Goal: Task Accomplishment & Management: Use online tool/utility

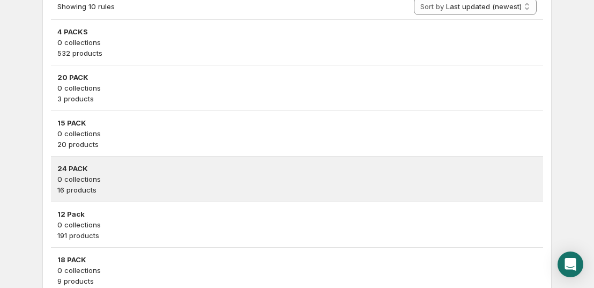
scroll to position [214, 0]
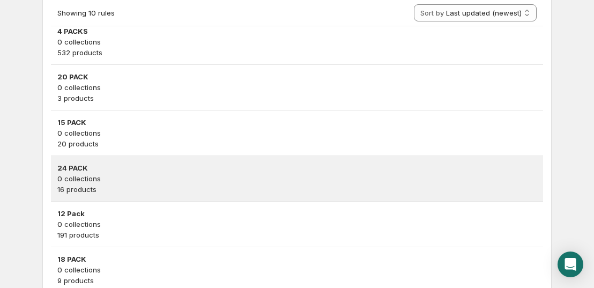
click at [116, 184] on p "16 products" at bounding box center [296, 189] width 479 height 11
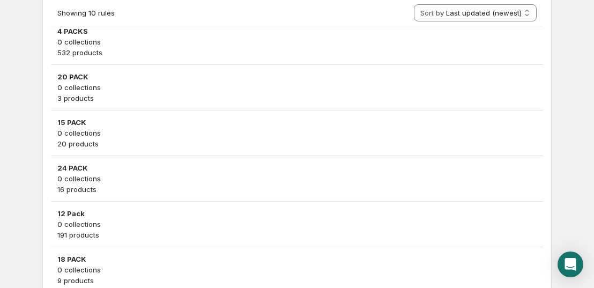
scroll to position [0, 0]
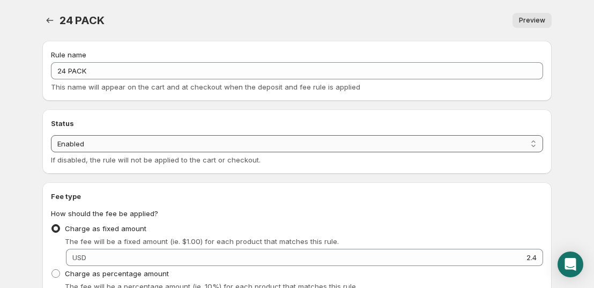
click at [98, 139] on select "Enabled Disabled" at bounding box center [297, 143] width 492 height 17
drag, startPoint x: 101, startPoint y: 112, endPoint x: 103, endPoint y: 117, distance: 5.8
click at [101, 112] on div "Status Status Enabled Disabled Enabled If disabled, the rule will not be applie…" at bounding box center [296, 141] width 509 height 64
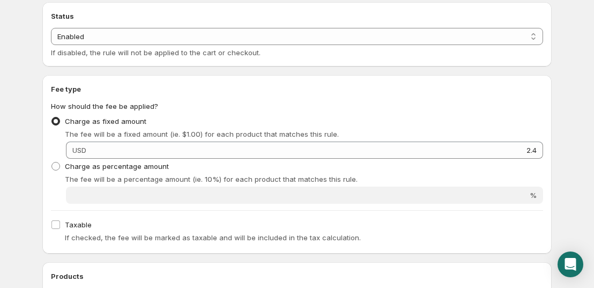
scroll to position [214, 0]
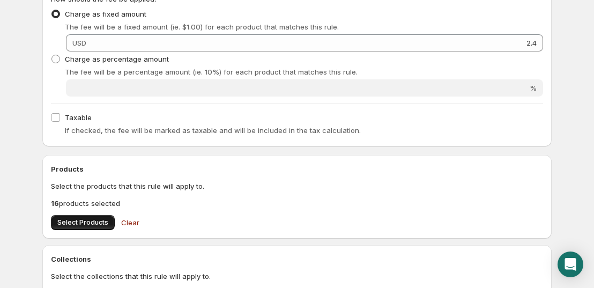
click at [99, 223] on span "Select Products" at bounding box center [82, 222] width 51 height 9
click at [89, 224] on span "Select Products" at bounding box center [82, 222] width 51 height 9
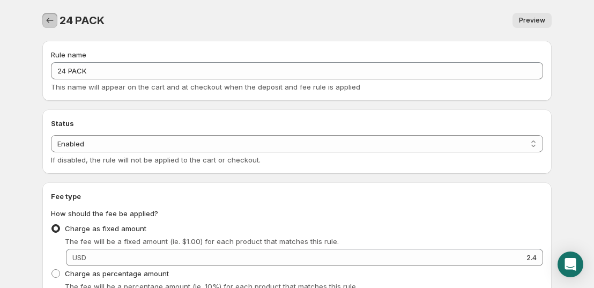
click at [48, 16] on icon "Settings" at bounding box center [49, 20] width 11 height 11
click at [46, 21] on icon "Settings" at bounding box center [49, 20] width 11 height 11
click at [50, 28] on div "24 PACK. This page is ready 24 PACK Preview More actions Preview" at bounding box center [296, 20] width 509 height 41
click at [49, 25] on icon "Settings" at bounding box center [49, 20] width 11 height 11
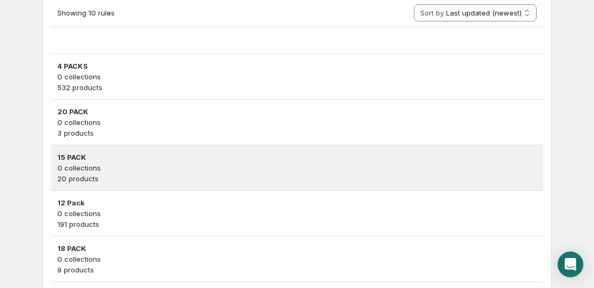
scroll to position [268, 0]
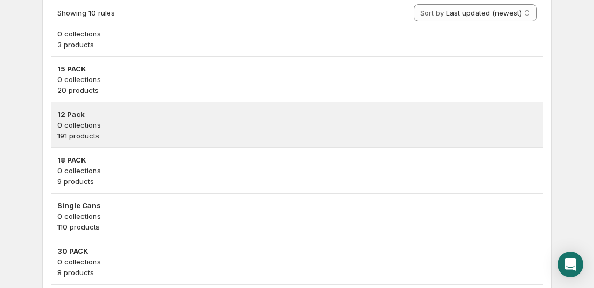
click at [167, 118] on h3 "12 Pack" at bounding box center [296, 114] width 479 height 11
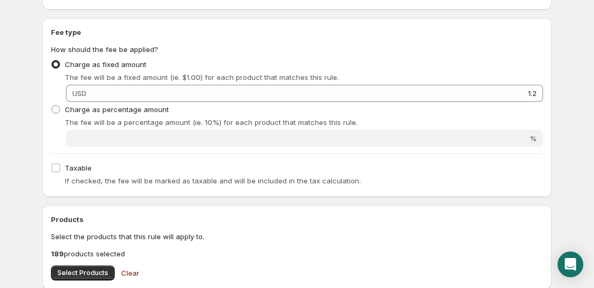
scroll to position [322, 0]
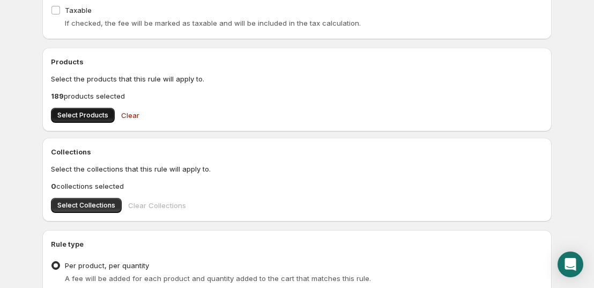
click at [66, 119] on span "Select Products" at bounding box center [82, 115] width 51 height 9
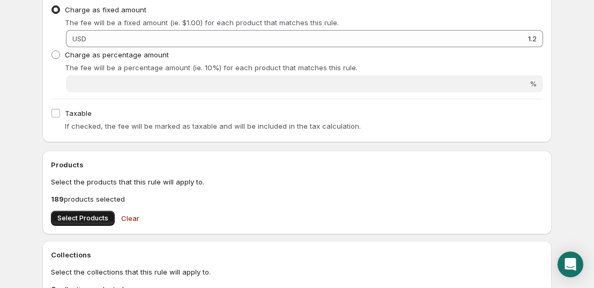
scroll to position [268, 0]
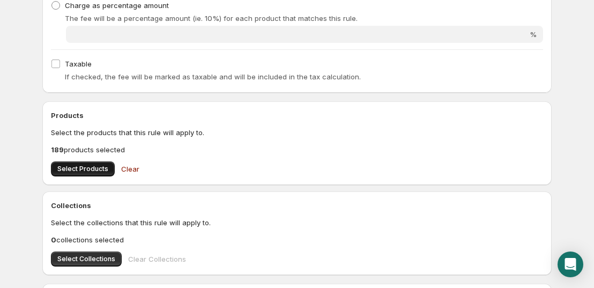
click at [83, 166] on span "Select Products" at bounding box center [82, 169] width 51 height 9
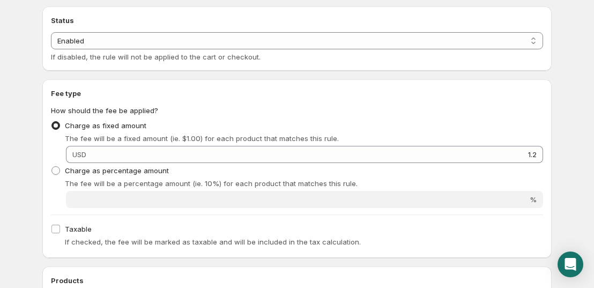
scroll to position [0, 0]
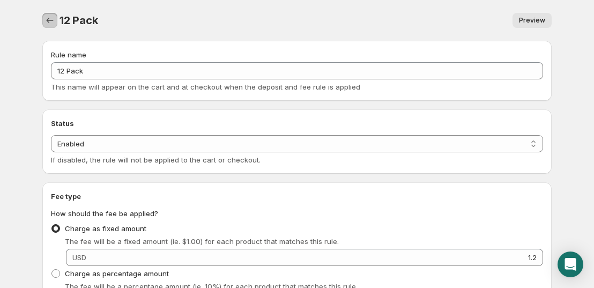
click at [54, 17] on icon "Settings" at bounding box center [49, 20] width 11 height 11
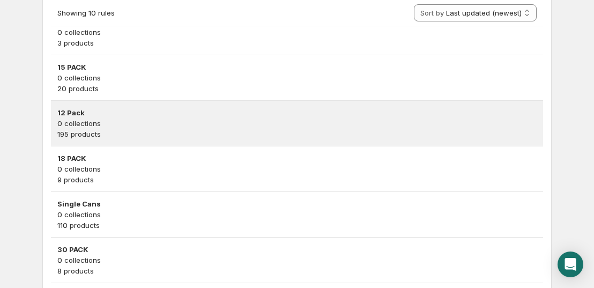
scroll to position [429, 0]
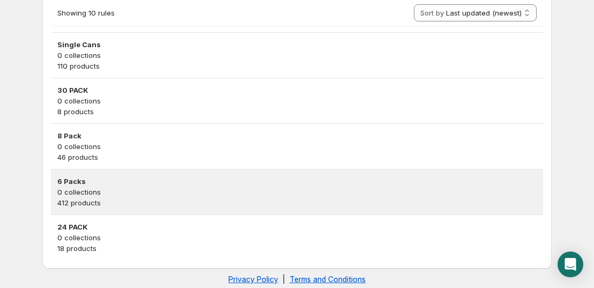
click at [148, 213] on div "6 Packs 0 collections 412 products" at bounding box center [297, 191] width 492 height 45
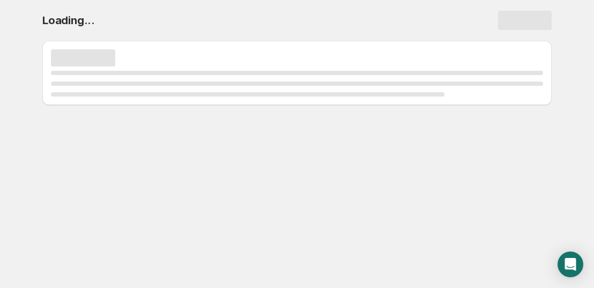
scroll to position [0, 0]
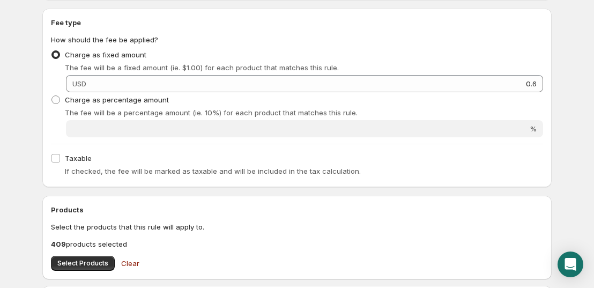
scroll to position [268, 0]
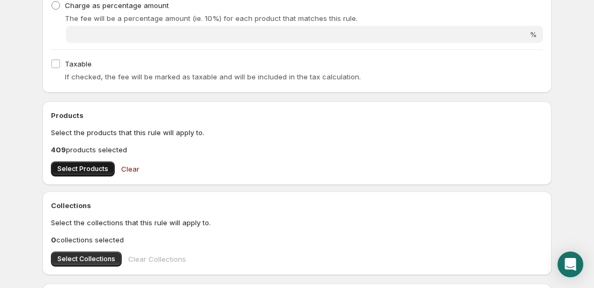
click at [87, 170] on span "Select Products" at bounding box center [82, 169] width 51 height 9
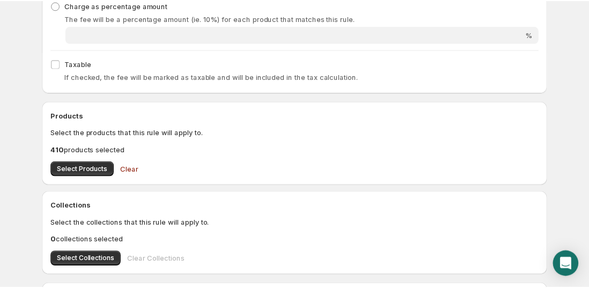
scroll to position [0, 0]
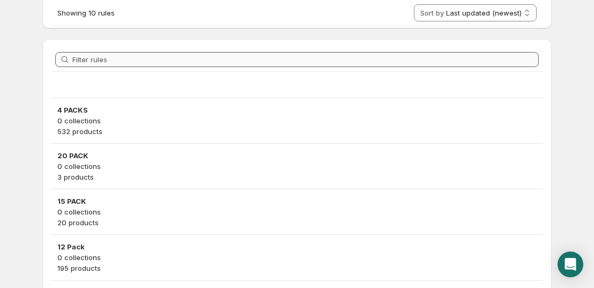
scroll to position [322, 0]
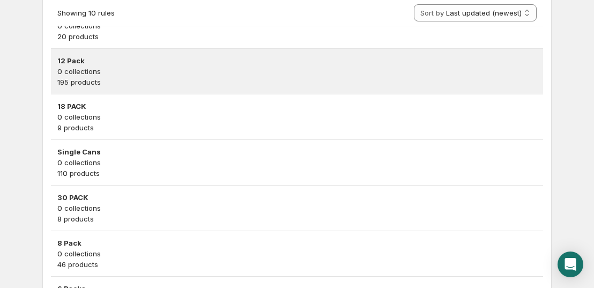
click at [94, 67] on p "0 collections" at bounding box center [296, 71] width 479 height 11
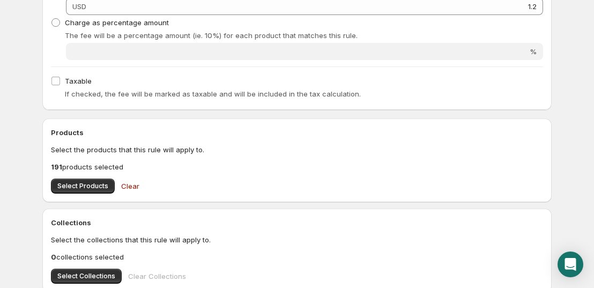
scroll to position [268, 0]
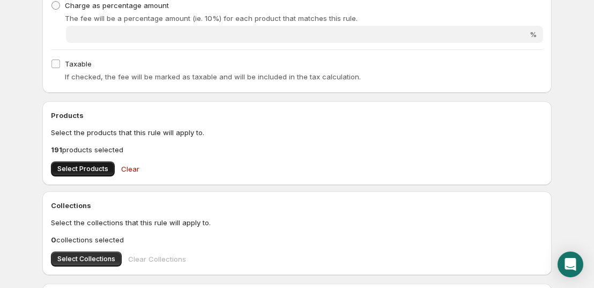
click at [101, 170] on span "Select Products" at bounding box center [82, 169] width 51 height 9
click at [86, 173] on button "Select Products" at bounding box center [83, 168] width 64 height 15
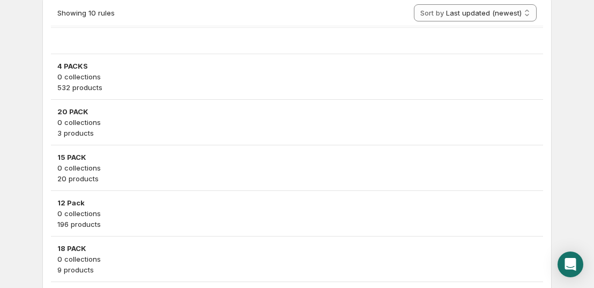
scroll to position [161, 0]
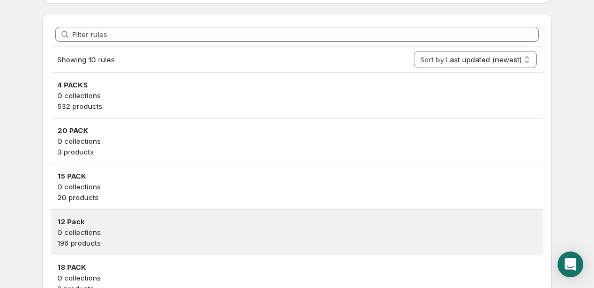
click at [132, 232] on p "0 collections" at bounding box center [296, 232] width 479 height 11
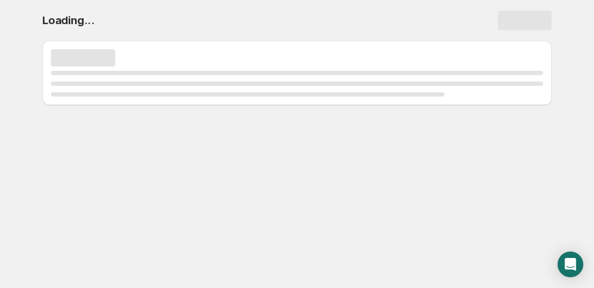
scroll to position [0, 0]
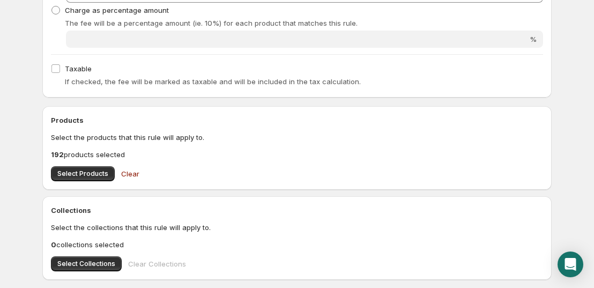
scroll to position [268, 0]
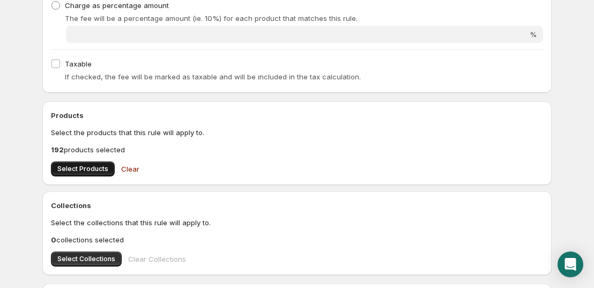
click at [87, 165] on span "Select Products" at bounding box center [82, 169] width 51 height 9
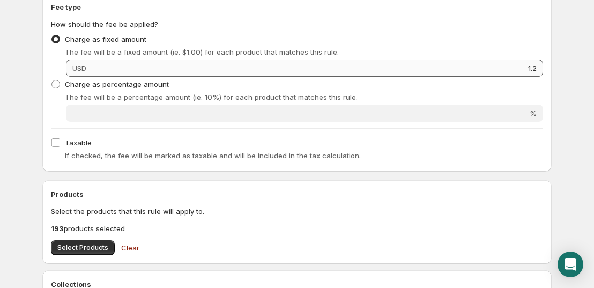
scroll to position [322, 0]
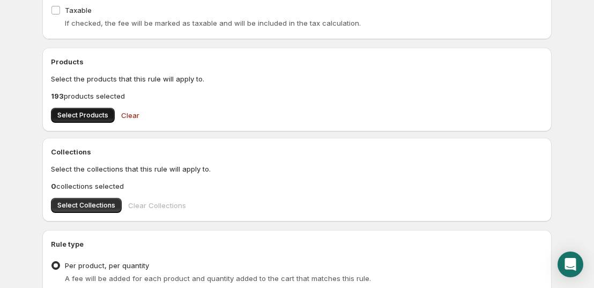
click at [92, 121] on button "Select Products" at bounding box center [83, 115] width 64 height 15
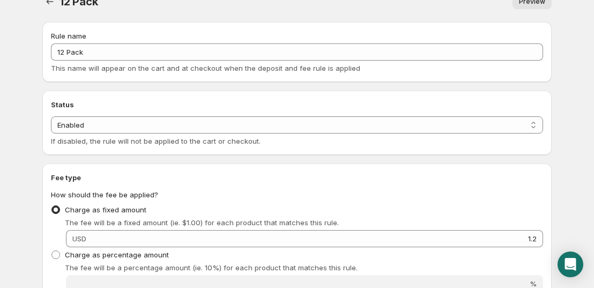
scroll to position [0, 0]
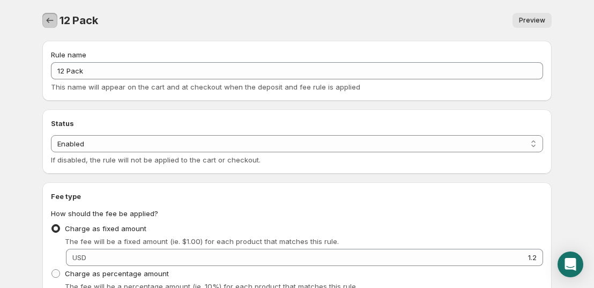
click at [46, 17] on icon "Settings" at bounding box center [49, 20] width 11 height 11
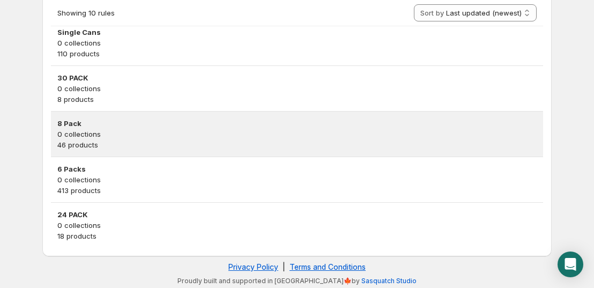
scroll to position [444, 0]
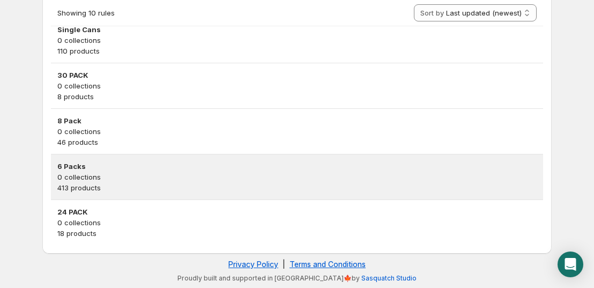
click at [109, 177] on p "0 collections" at bounding box center [296, 177] width 479 height 11
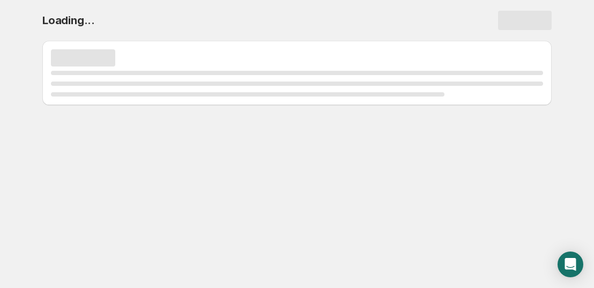
scroll to position [0, 0]
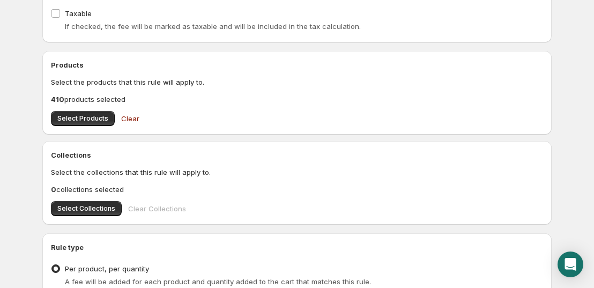
scroll to position [322, 0]
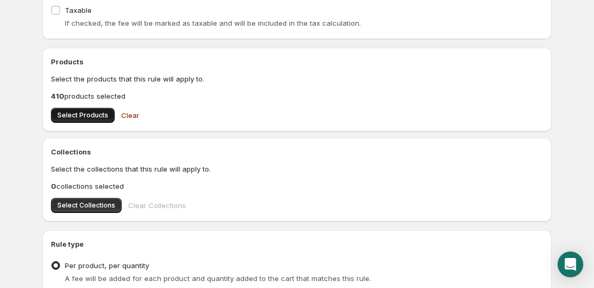
click at [80, 117] on span "Select Products" at bounding box center [82, 115] width 51 height 9
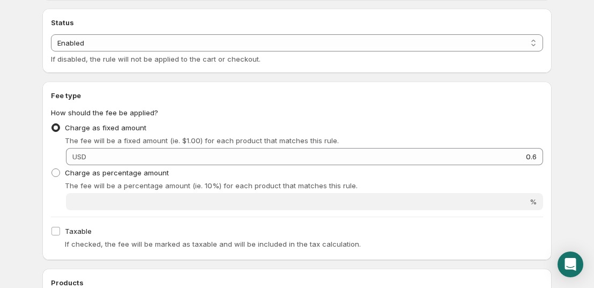
scroll to position [0, 0]
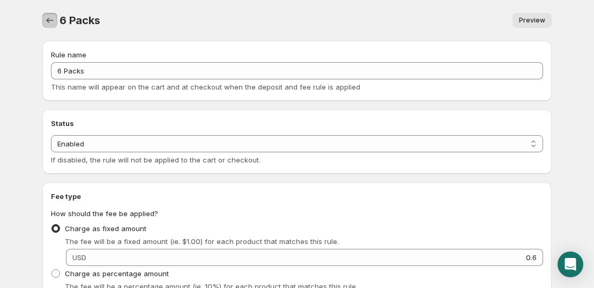
click at [46, 14] on button "Settings" at bounding box center [49, 20] width 15 height 15
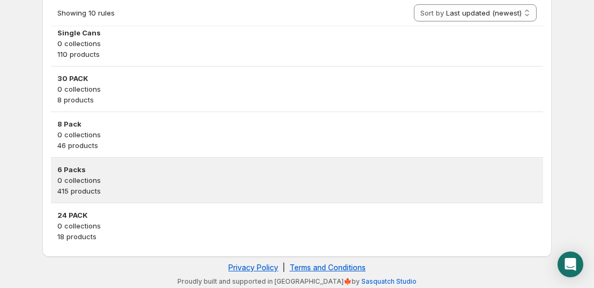
scroll to position [444, 0]
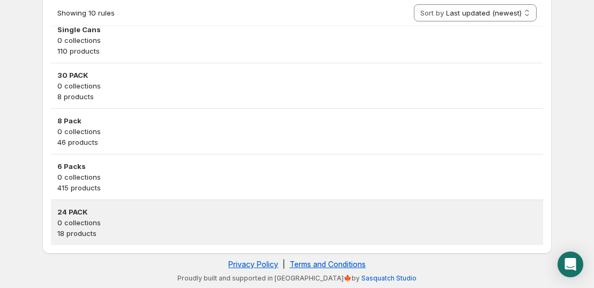
click at [158, 214] on h3 "24 PACK" at bounding box center [296, 211] width 479 height 11
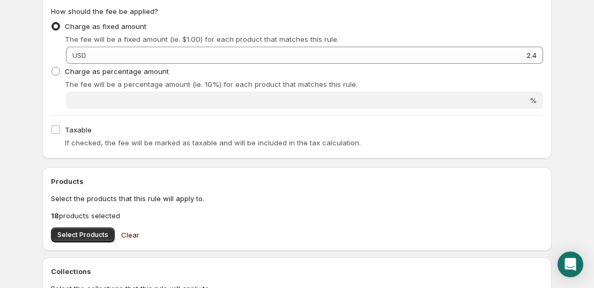
scroll to position [214, 0]
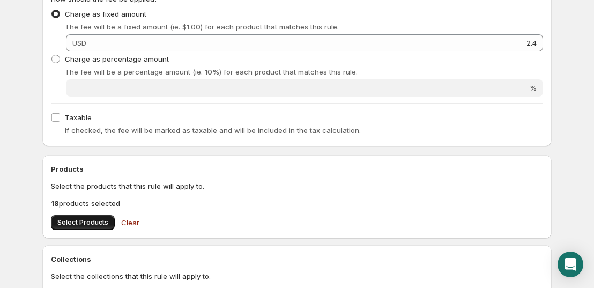
click at [96, 221] on span "Select Products" at bounding box center [82, 222] width 51 height 9
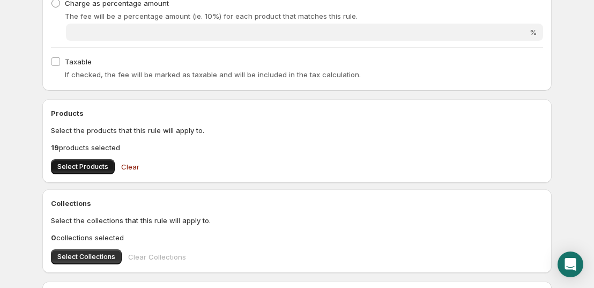
scroll to position [268, 0]
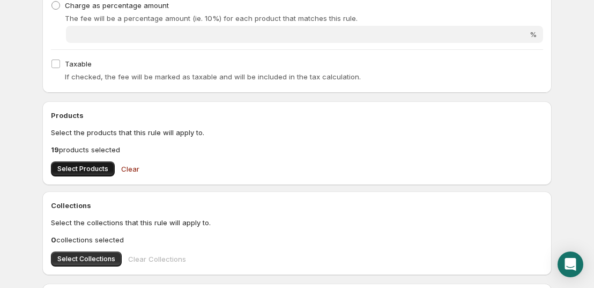
click at [89, 166] on span "Select Products" at bounding box center [82, 169] width 51 height 9
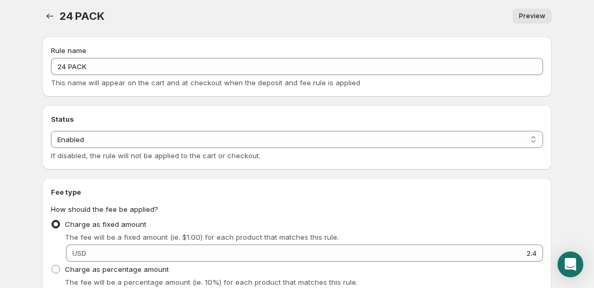
scroll to position [0, 0]
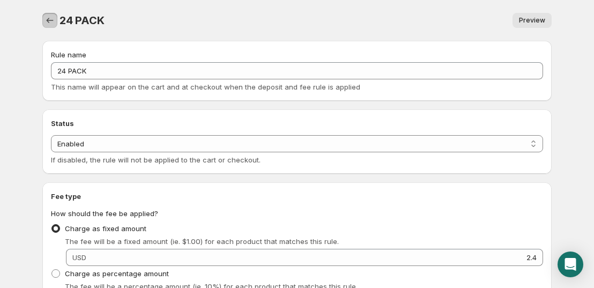
click at [42, 16] on button "Settings" at bounding box center [49, 20] width 15 height 15
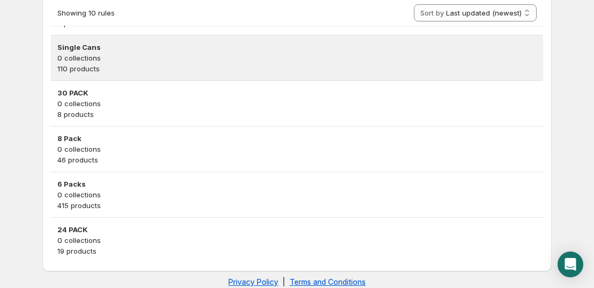
scroll to position [444, 0]
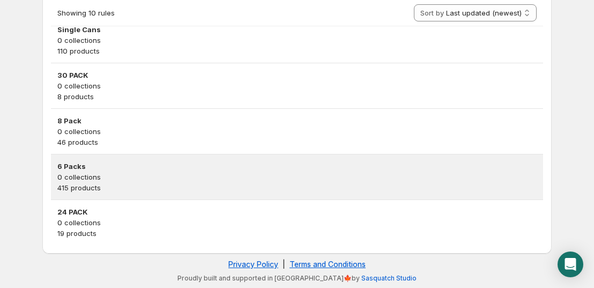
click at [113, 184] on p "415 products" at bounding box center [296, 187] width 479 height 11
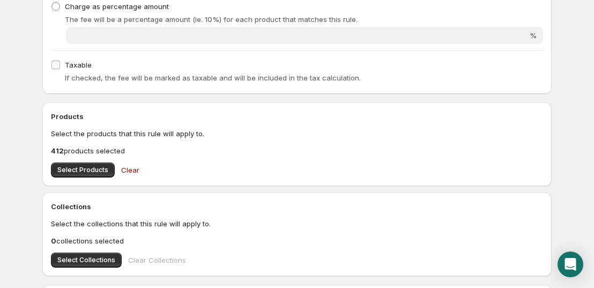
scroll to position [268, 0]
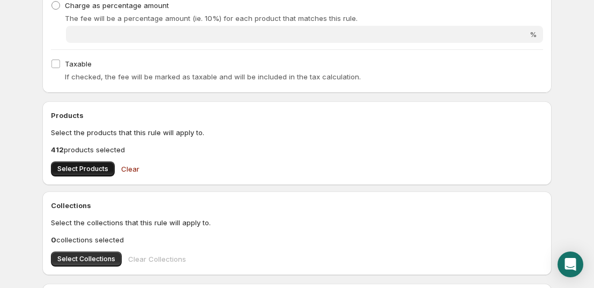
click at [68, 172] on span "Select Products" at bounding box center [82, 169] width 51 height 9
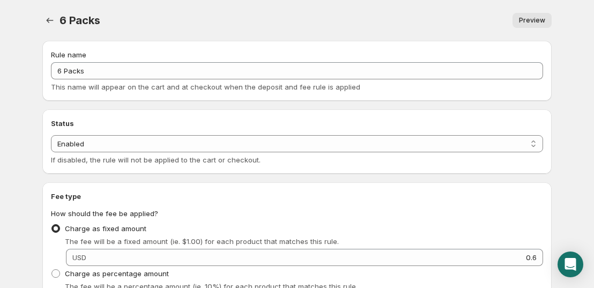
scroll to position [322, 0]
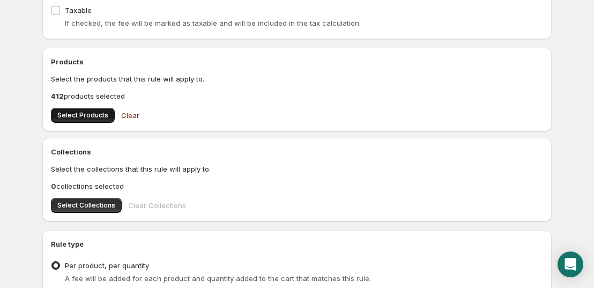
click at [58, 117] on span "Select Products" at bounding box center [82, 115] width 51 height 9
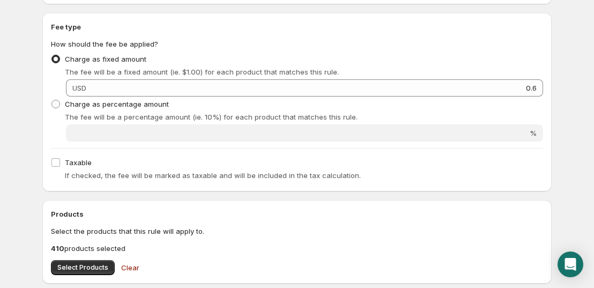
scroll to position [375, 0]
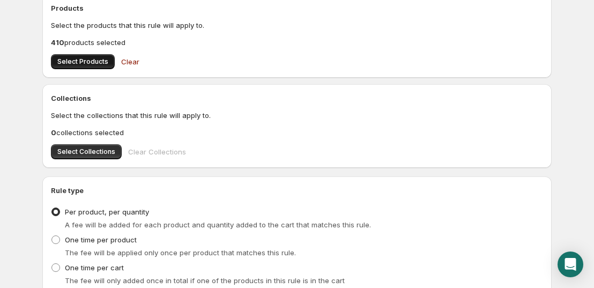
click at [76, 64] on span "Select Products" at bounding box center [82, 61] width 51 height 9
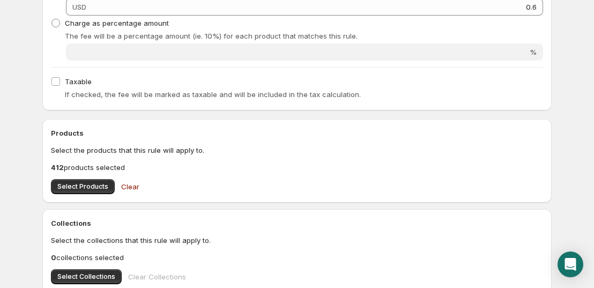
scroll to position [268, 0]
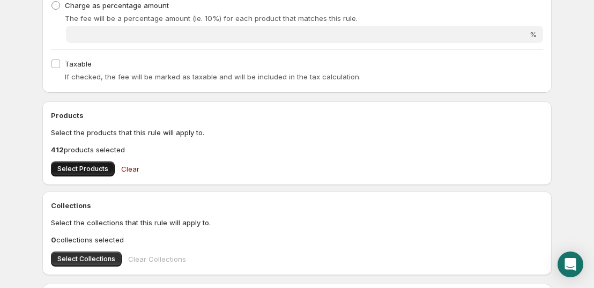
click at [76, 169] on span "Select Products" at bounding box center [82, 169] width 51 height 9
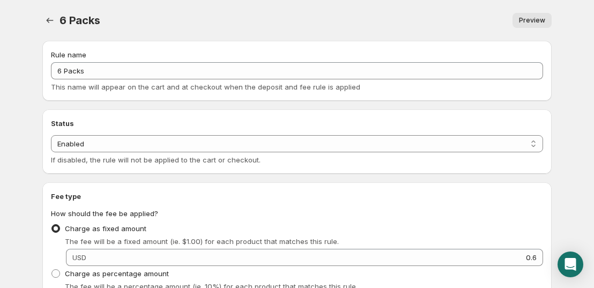
click at [47, 26] on button "Settings" at bounding box center [49, 20] width 15 height 15
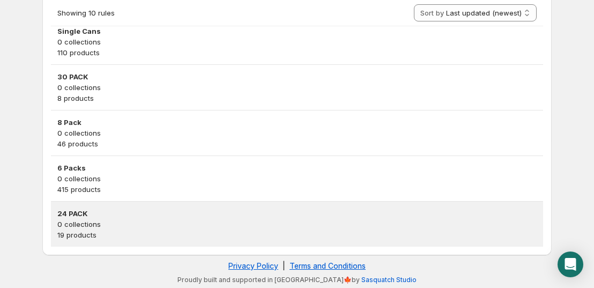
scroll to position [444, 0]
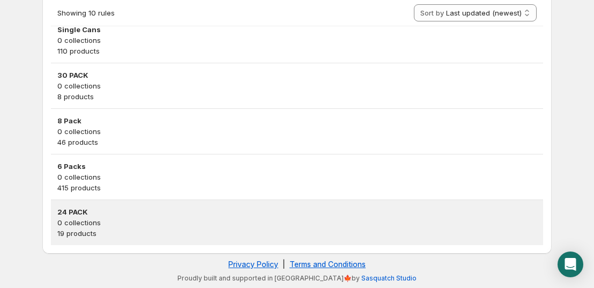
click at [134, 234] on p "19 products" at bounding box center [296, 233] width 479 height 11
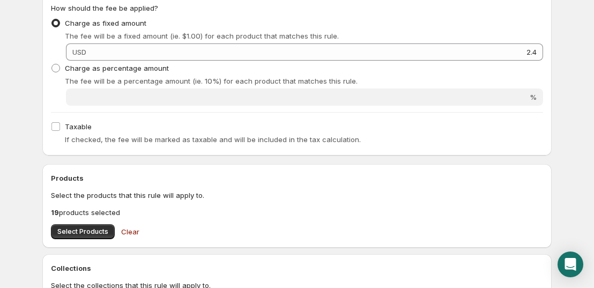
scroll to position [268, 0]
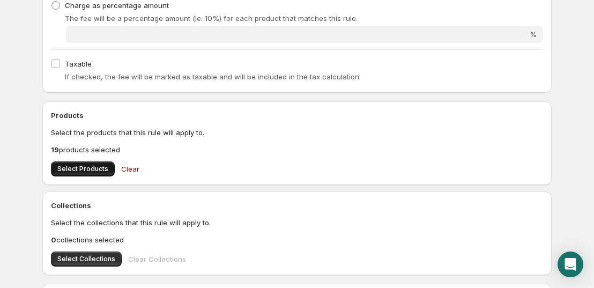
click at [89, 169] on span "Select Products" at bounding box center [82, 169] width 51 height 9
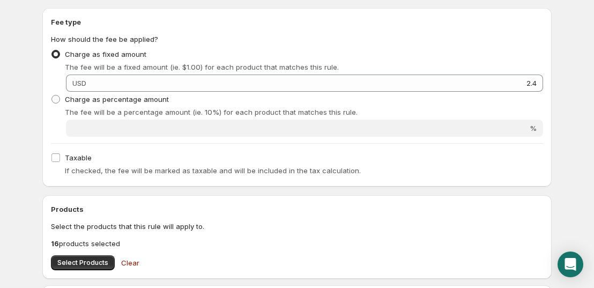
scroll to position [214, 0]
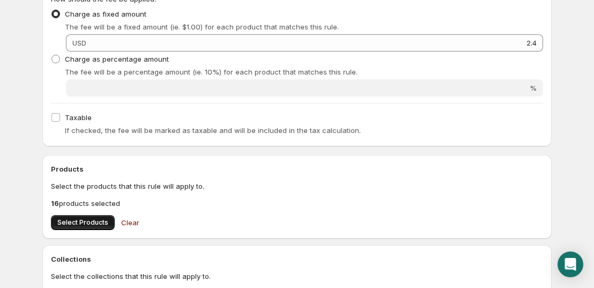
click at [78, 224] on span "Select Products" at bounding box center [82, 222] width 51 height 9
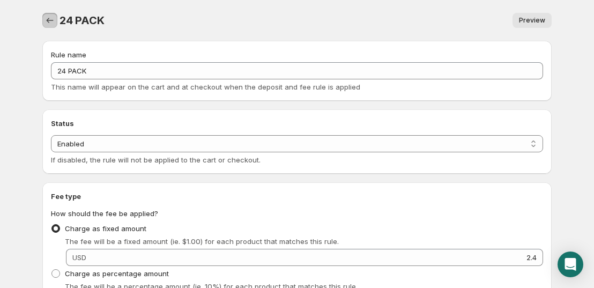
click at [46, 13] on button "Settings" at bounding box center [49, 20] width 15 height 15
